Goal: Information Seeking & Learning: Learn about a topic

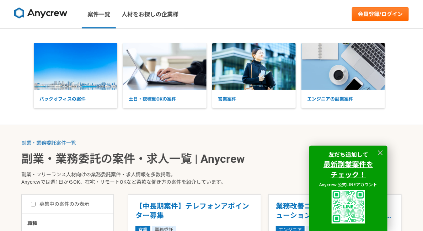
scroll to position [1980, 0]
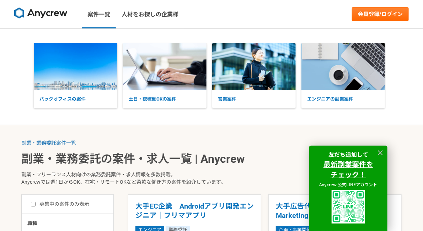
scroll to position [673, 0]
